Goal: Task Accomplishment & Management: Manage account settings

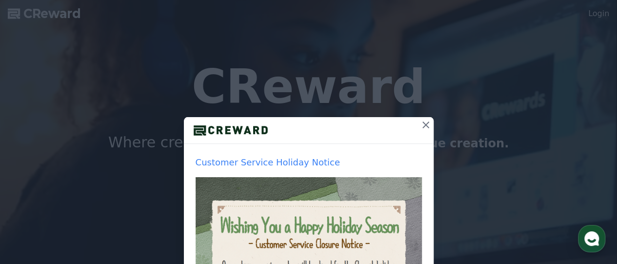
click at [422, 125] on icon at bounding box center [425, 124] width 7 height 7
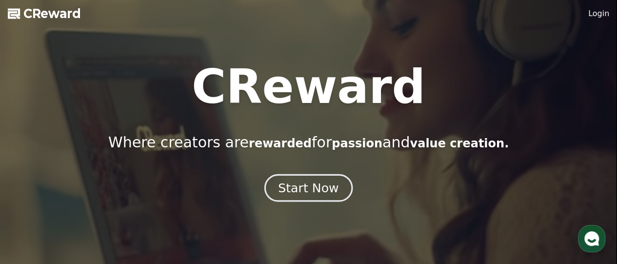
click at [310, 185] on div "Start Now" at bounding box center [308, 188] width 60 height 17
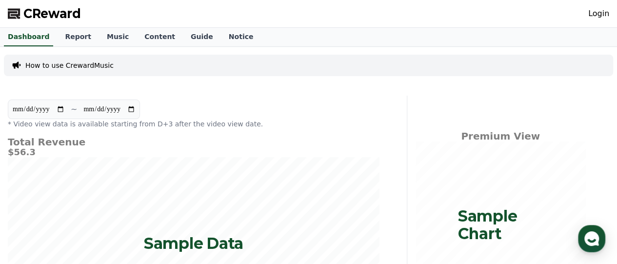
click at [603, 14] on link "Login" at bounding box center [598, 14] width 21 height 12
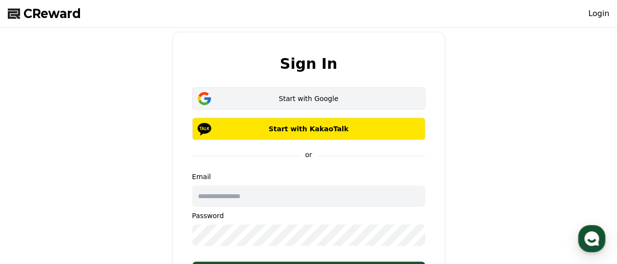
click at [314, 95] on div "Start with Google" at bounding box center [308, 99] width 205 height 10
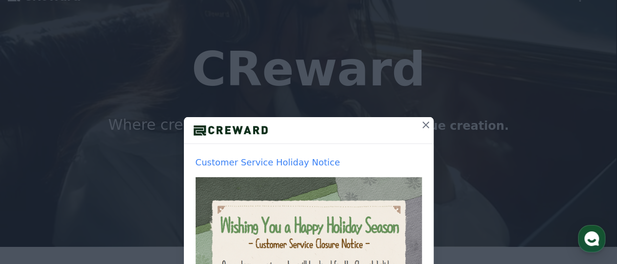
scroll to position [20, 0]
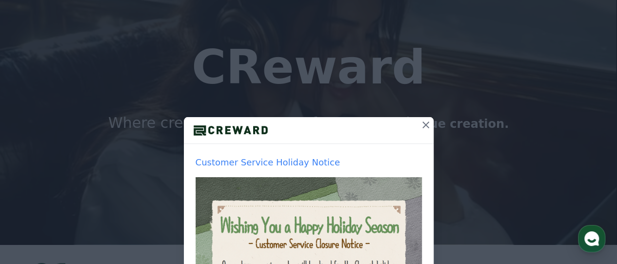
click at [429, 128] on button at bounding box center [426, 125] width 16 height 16
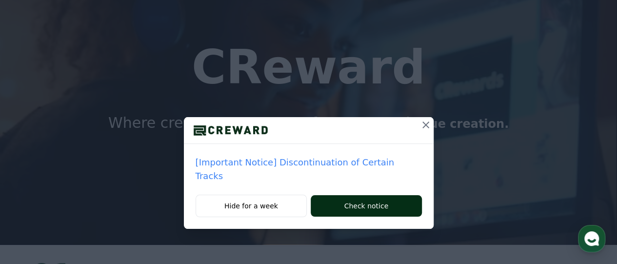
click at [342, 195] on button "Check notice" at bounding box center [366, 205] width 111 height 21
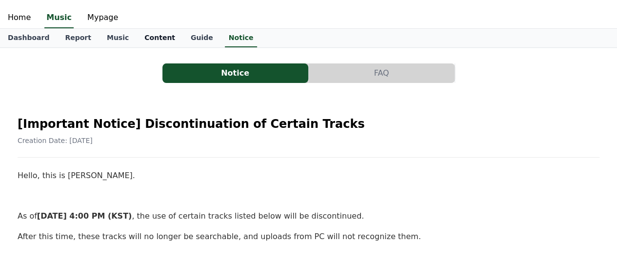
click at [145, 40] on link "Content" at bounding box center [160, 38] width 46 height 19
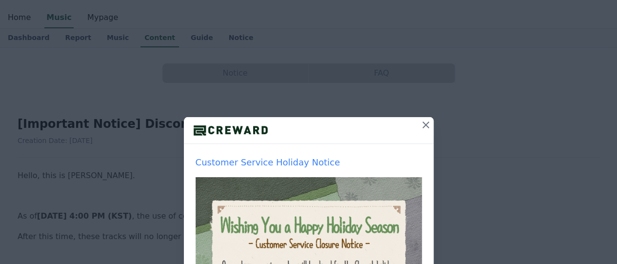
click at [111, 43] on div "Customer Service Holiday Notice Hide for a week Close" at bounding box center [308, 232] width 617 height 465
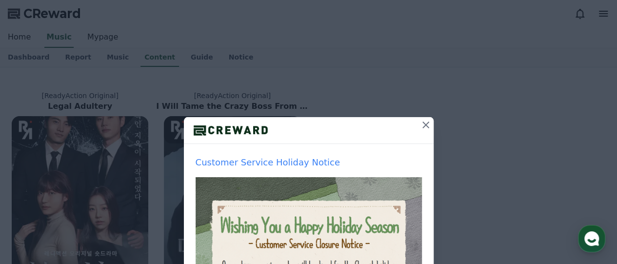
click at [422, 127] on icon at bounding box center [426, 125] width 12 height 12
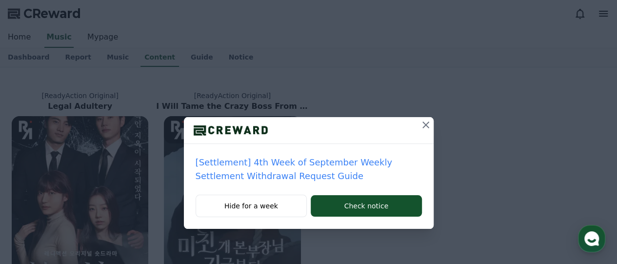
click at [422, 129] on icon at bounding box center [426, 125] width 12 height 12
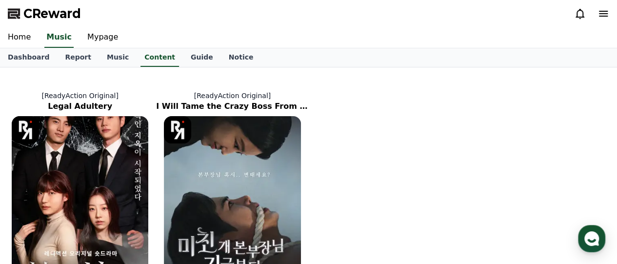
click at [16, 14] on polygon at bounding box center [14, 14] width 12 height 10
click at [25, 40] on link "Home" at bounding box center [19, 37] width 39 height 20
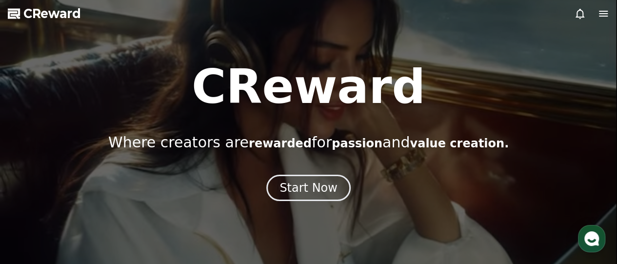
click at [603, 14] on icon at bounding box center [604, 14] width 12 height 12
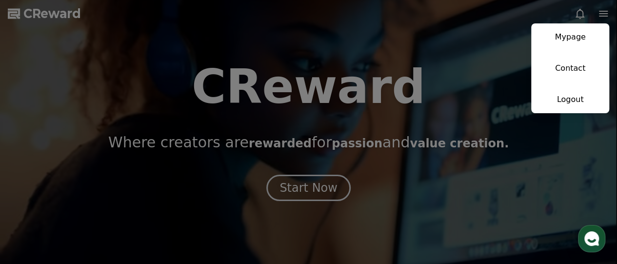
click at [465, 71] on button "close" at bounding box center [308, 132] width 617 height 264
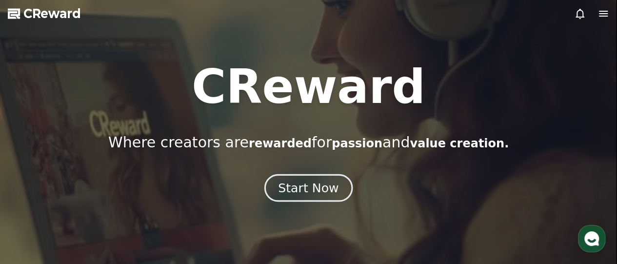
click at [300, 191] on div "Start Now" at bounding box center [308, 188] width 60 height 17
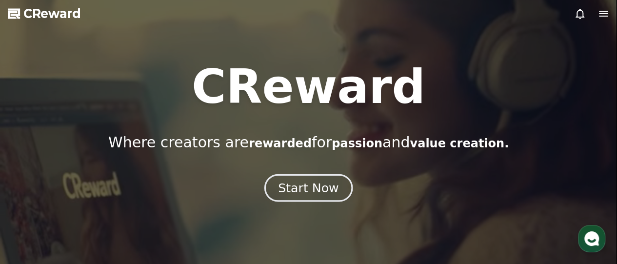
click at [300, 191] on div "Start Now" at bounding box center [308, 188] width 60 height 17
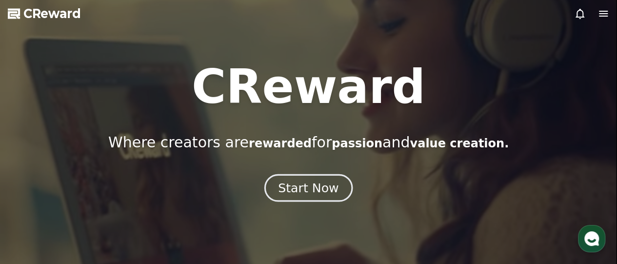
click at [300, 191] on div "Start Now" at bounding box center [308, 188] width 60 height 17
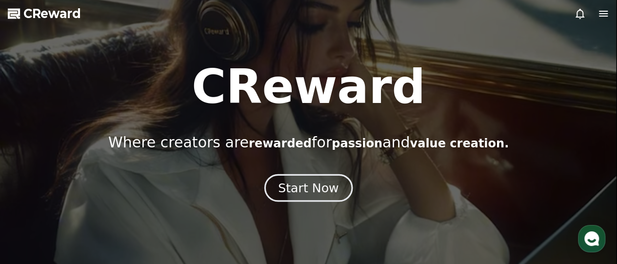
click at [281, 185] on button "Start Now" at bounding box center [308, 188] width 88 height 28
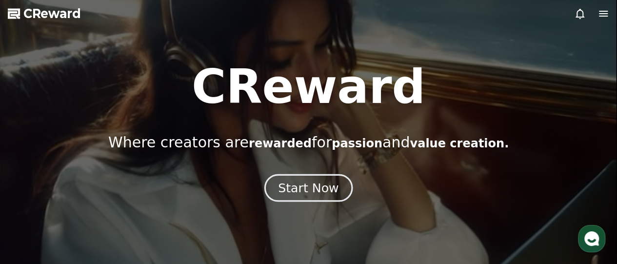
click at [281, 185] on button "Start Now" at bounding box center [308, 188] width 88 height 28
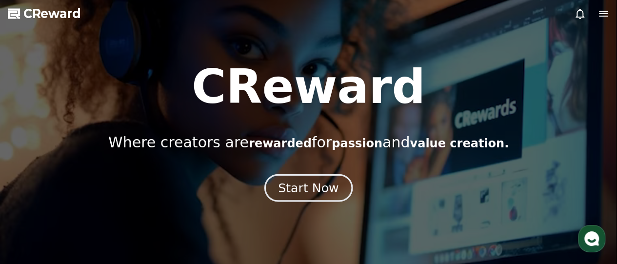
click at [313, 192] on div "Start Now" at bounding box center [308, 188] width 60 height 17
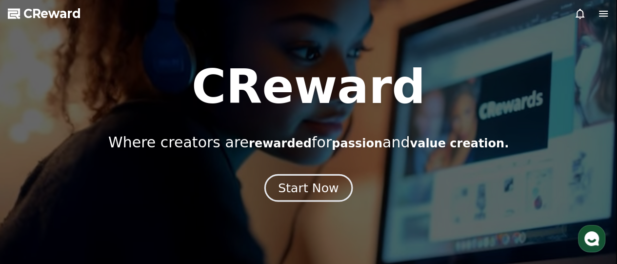
click at [313, 192] on div "Start Now" at bounding box center [308, 188] width 60 height 17
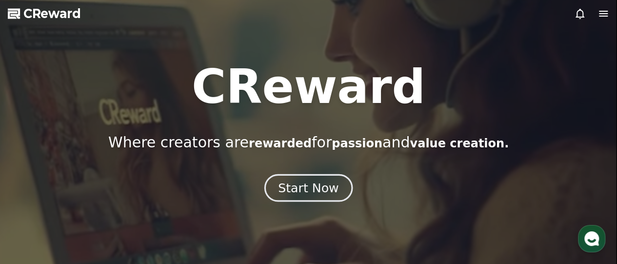
click at [293, 187] on div "Start Now" at bounding box center [308, 188] width 60 height 17
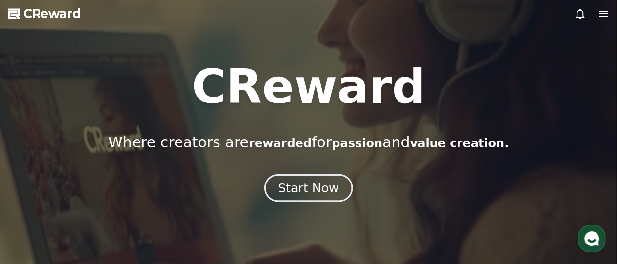
click at [293, 187] on div "Start Now" at bounding box center [308, 188] width 60 height 17
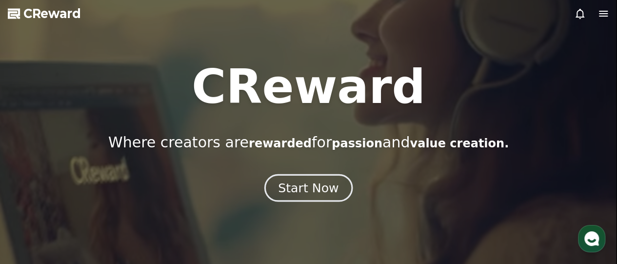
click at [293, 187] on div "Start Now" at bounding box center [308, 188] width 60 height 17
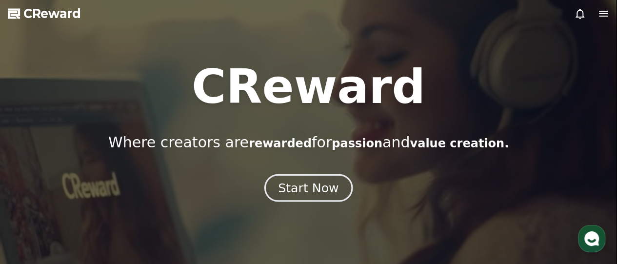
click at [293, 187] on div "Start Now" at bounding box center [308, 188] width 60 height 17
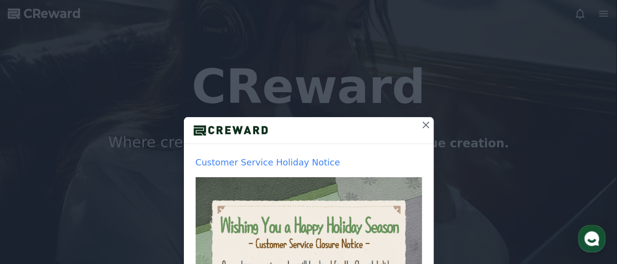
click at [421, 124] on icon at bounding box center [426, 125] width 12 height 12
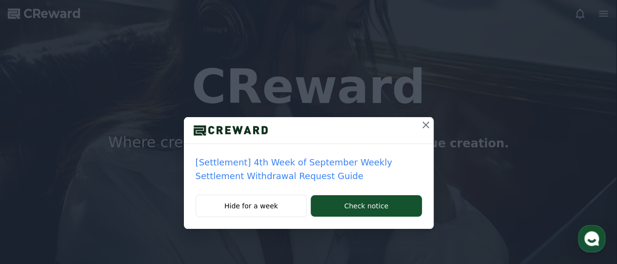
click at [427, 123] on icon at bounding box center [425, 124] width 7 height 7
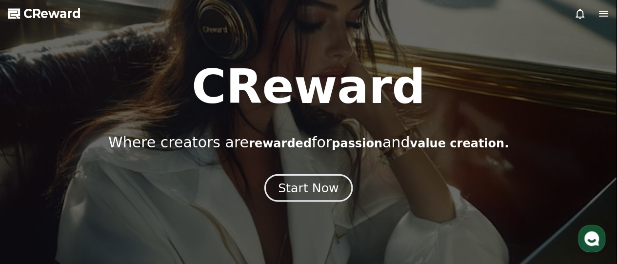
click at [319, 194] on div "Start Now" at bounding box center [308, 188] width 60 height 17
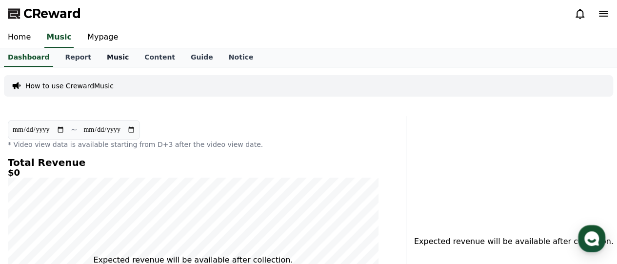
click at [107, 58] on link "Music" at bounding box center [118, 57] width 38 height 19
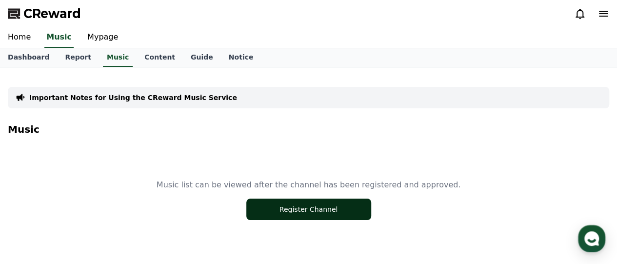
click at [291, 209] on button "Register Channel" at bounding box center [308, 209] width 125 height 21
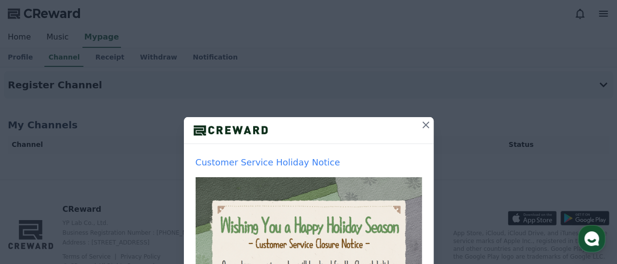
click at [420, 124] on icon at bounding box center [426, 125] width 12 height 12
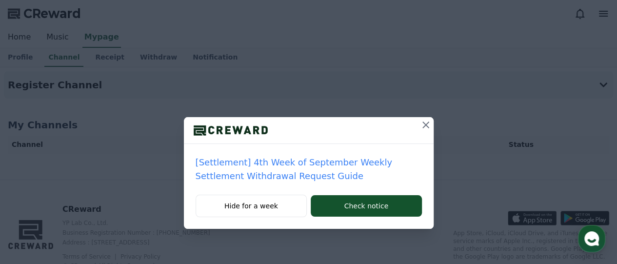
click at [424, 125] on icon at bounding box center [426, 125] width 12 height 12
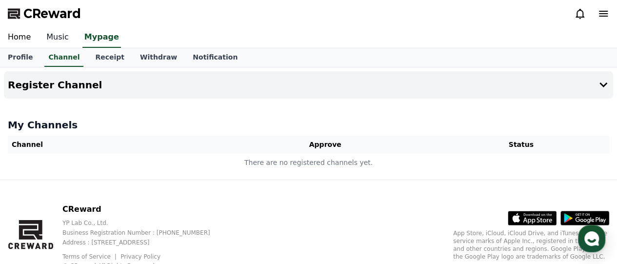
click at [52, 37] on link "Music" at bounding box center [58, 37] width 38 height 20
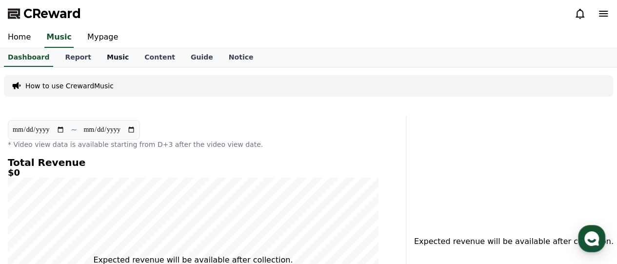
click at [101, 63] on link "Music" at bounding box center [118, 57] width 38 height 19
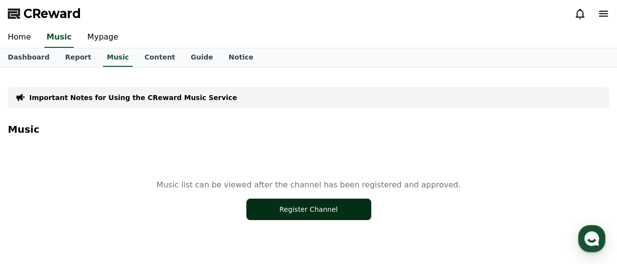
click at [286, 207] on button "Register Channel" at bounding box center [308, 209] width 125 height 21
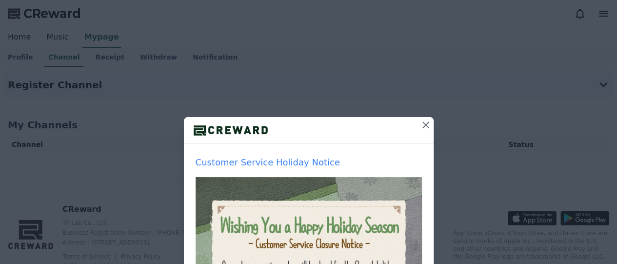
scroll to position [20, 0]
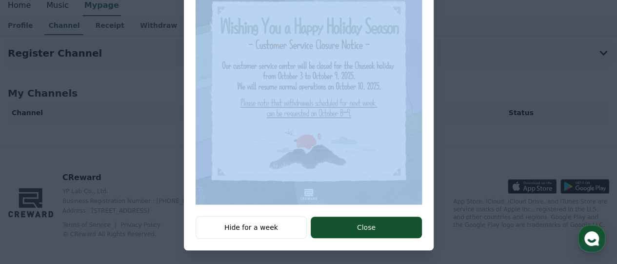
scroll to position [200, 0]
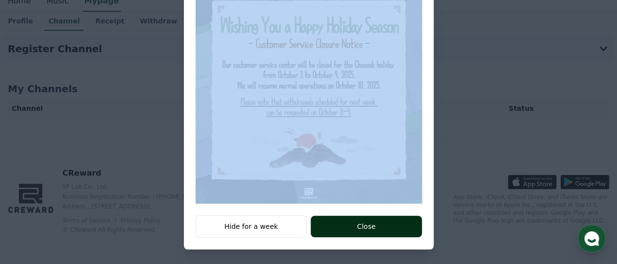
click at [355, 227] on button "Close" at bounding box center [366, 226] width 111 height 21
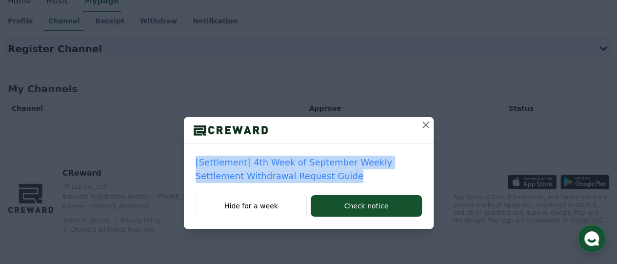
click at [422, 124] on icon at bounding box center [426, 125] width 12 height 12
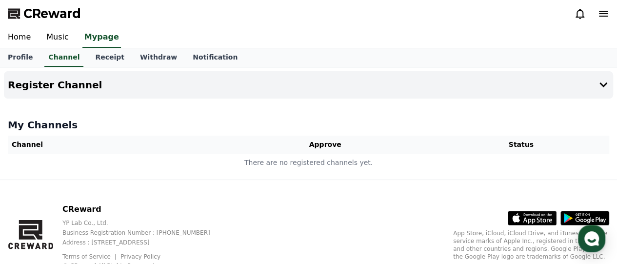
click at [608, 15] on icon at bounding box center [604, 14] width 12 height 12
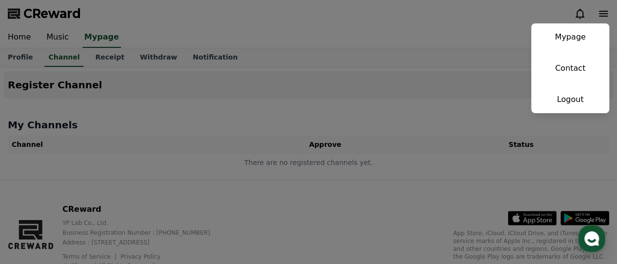
click at [451, 56] on button "close" at bounding box center [308, 132] width 617 height 264
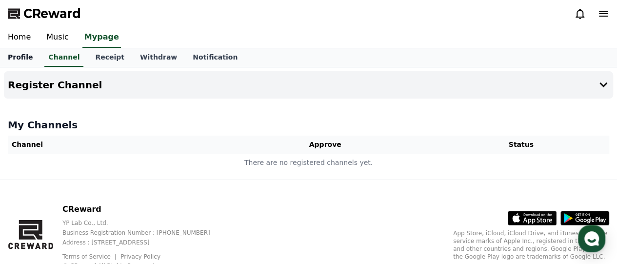
click at [24, 58] on link "Profile" at bounding box center [20, 57] width 40 height 19
select select "**********"
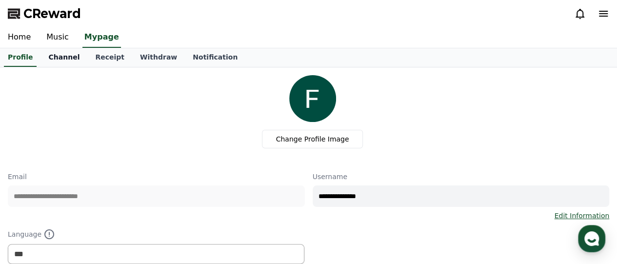
click at [54, 53] on link "Channel" at bounding box center [63, 57] width 47 height 19
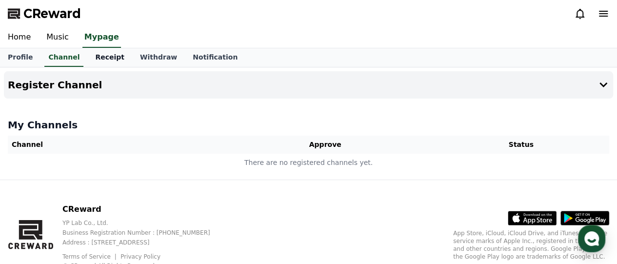
click at [102, 56] on link "Receipt" at bounding box center [109, 57] width 45 height 19
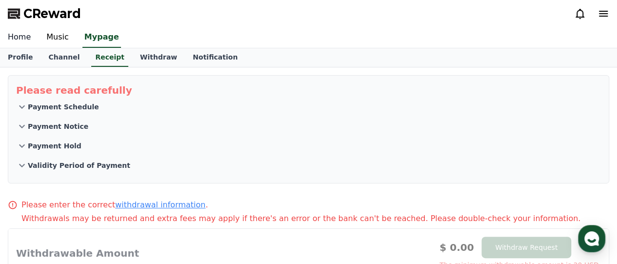
click at [20, 40] on link "Home" at bounding box center [19, 37] width 39 height 20
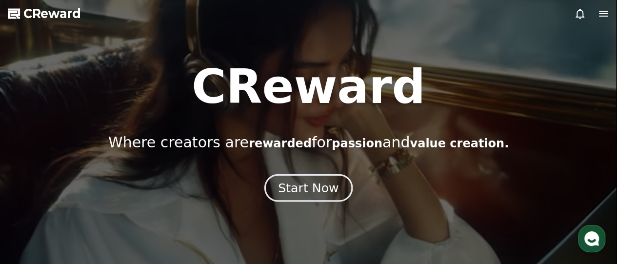
click at [305, 189] on div "Start Now" at bounding box center [308, 188] width 60 height 17
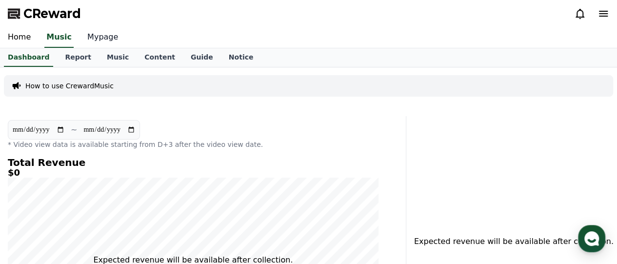
click at [94, 34] on link "Mypage" at bounding box center [103, 37] width 46 height 20
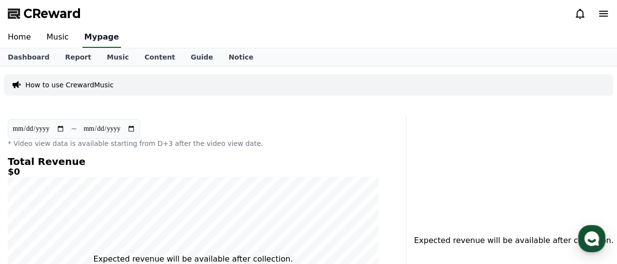
select select "**********"
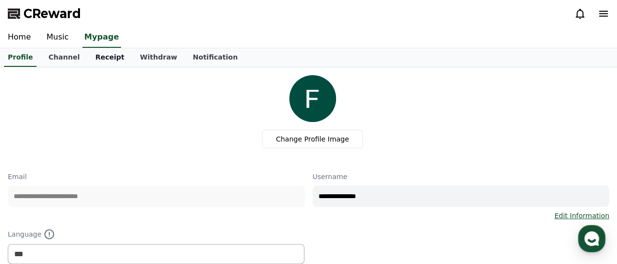
click at [109, 56] on link "Receipt" at bounding box center [109, 57] width 45 height 19
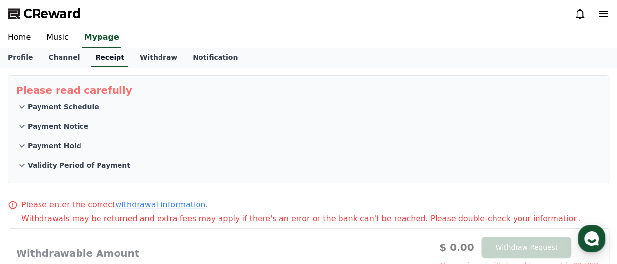
click at [109, 56] on link "Receipt" at bounding box center [109, 57] width 37 height 19
click at [137, 58] on link "Withdraw" at bounding box center [158, 57] width 53 height 19
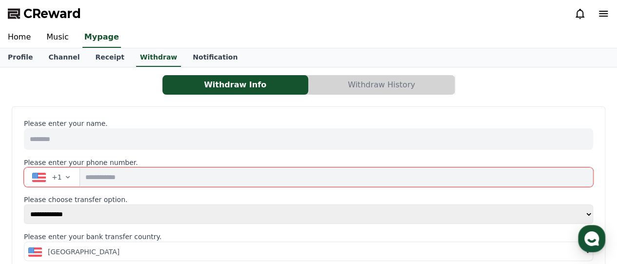
click at [183, 147] on input at bounding box center [308, 138] width 569 height 21
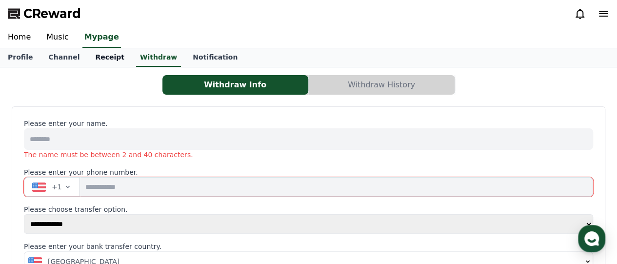
click at [99, 53] on link "Receipt" at bounding box center [109, 57] width 45 height 19
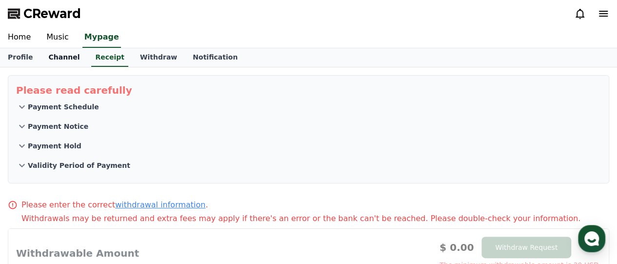
click at [60, 62] on link "Channel" at bounding box center [63, 57] width 47 height 19
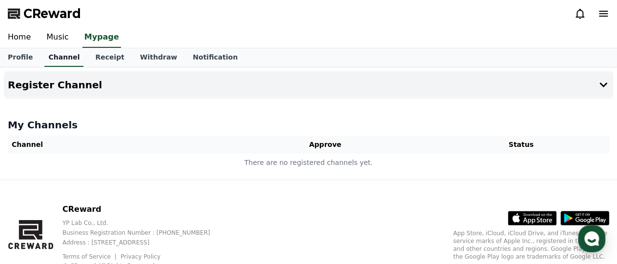
click at [60, 62] on link "Channel" at bounding box center [63, 57] width 39 height 19
click at [24, 57] on link "Profile" at bounding box center [20, 57] width 40 height 19
select select "**********"
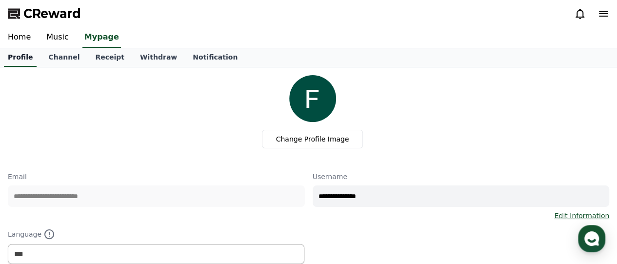
click at [24, 57] on link "Profile" at bounding box center [20, 57] width 33 height 19
click at [21, 44] on link "Home" at bounding box center [19, 37] width 39 height 20
click at [21, 48] on link "Profile" at bounding box center [20, 57] width 33 height 19
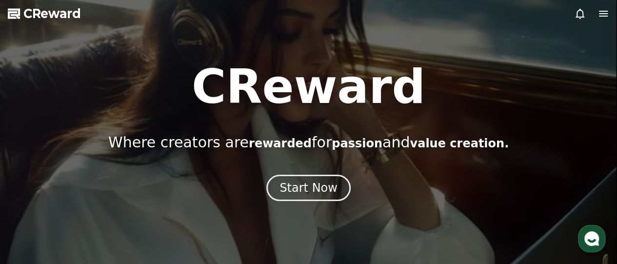
select select "**********"
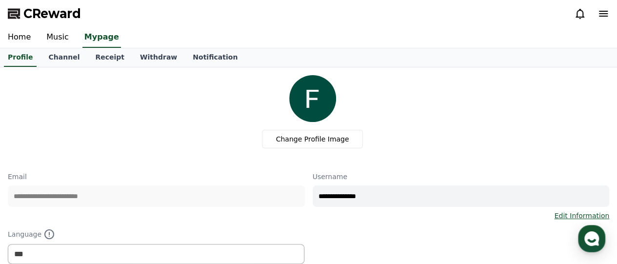
click at [50, 17] on span "CReward" at bounding box center [52, 14] width 58 height 16
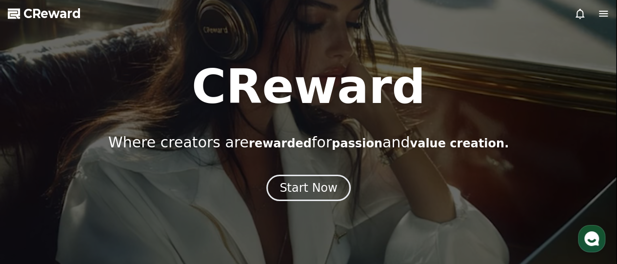
click at [50, 17] on span "CReward" at bounding box center [52, 14] width 58 height 16
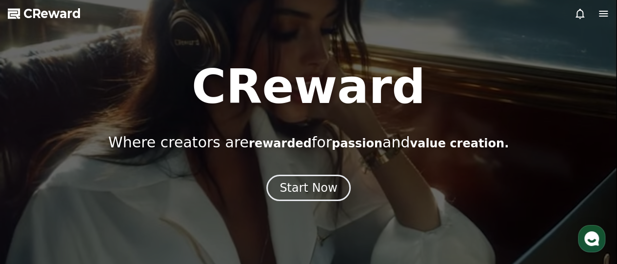
click at [50, 17] on span "CReward" at bounding box center [52, 14] width 58 height 16
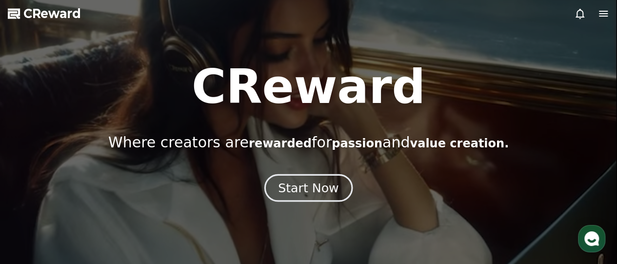
click at [306, 200] on button "Start Now" at bounding box center [308, 188] width 88 height 28
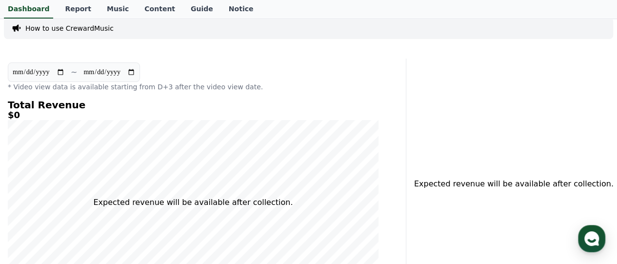
scroll to position [295, 0]
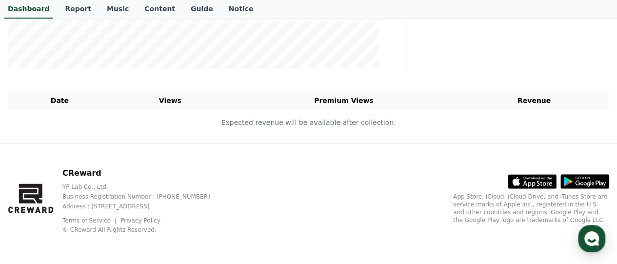
click at [31, 189] on polygon at bounding box center [28, 196] width 18 height 14
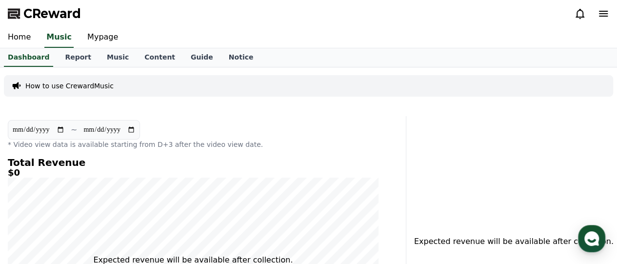
scroll to position [0, 0]
click at [40, 12] on span "CReward" at bounding box center [52, 14] width 58 height 16
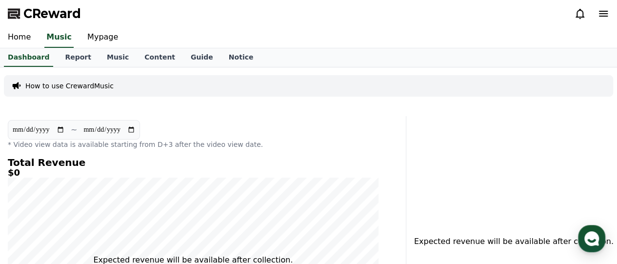
click at [19, 10] on polygon at bounding box center [14, 14] width 12 height 10
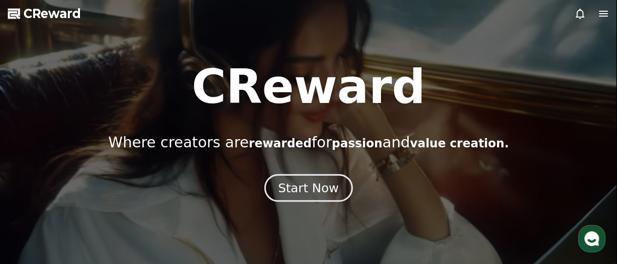
click at [310, 188] on div "Start Now" at bounding box center [308, 188] width 60 height 17
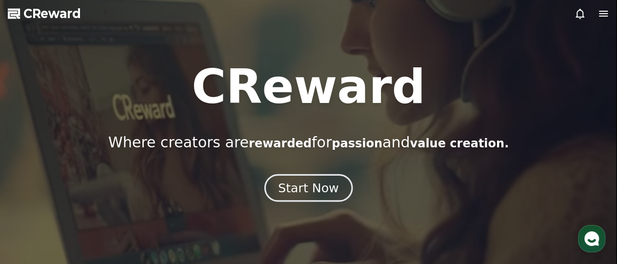
click at [310, 188] on div "Start Now" at bounding box center [308, 188] width 60 height 17
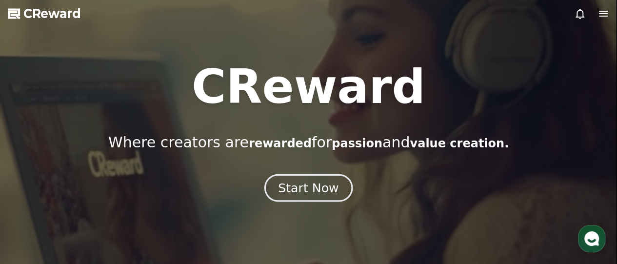
click at [310, 188] on div "Start Now" at bounding box center [308, 188] width 60 height 17
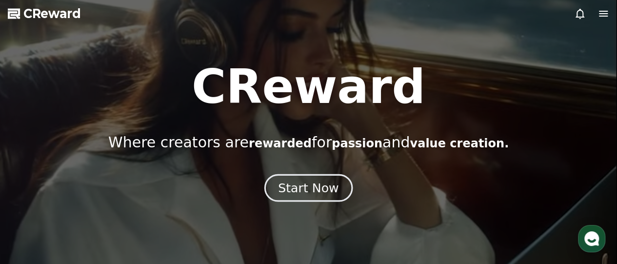
click at [310, 188] on div "Start Now" at bounding box center [308, 188] width 60 height 17
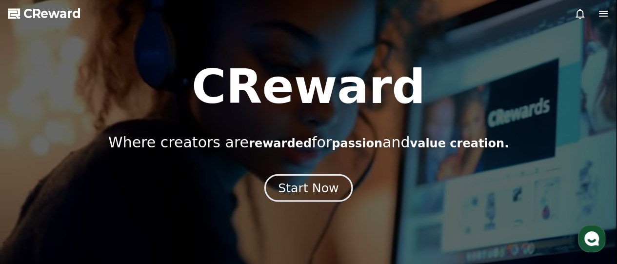
click at [310, 188] on div "Start Now" at bounding box center [308, 188] width 60 height 17
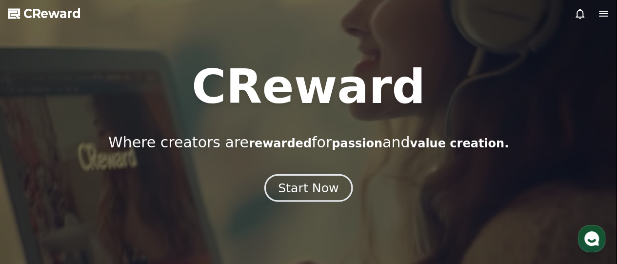
click at [301, 193] on div "Start Now" at bounding box center [308, 188] width 60 height 17
